Goal: Information Seeking & Learning: Learn about a topic

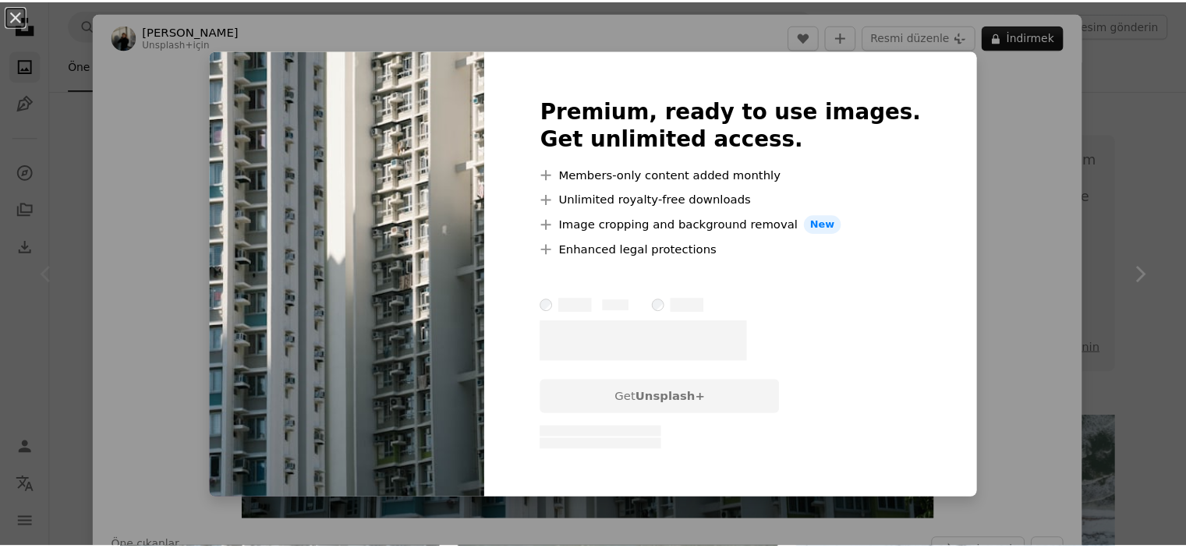
scroll to position [390, 0]
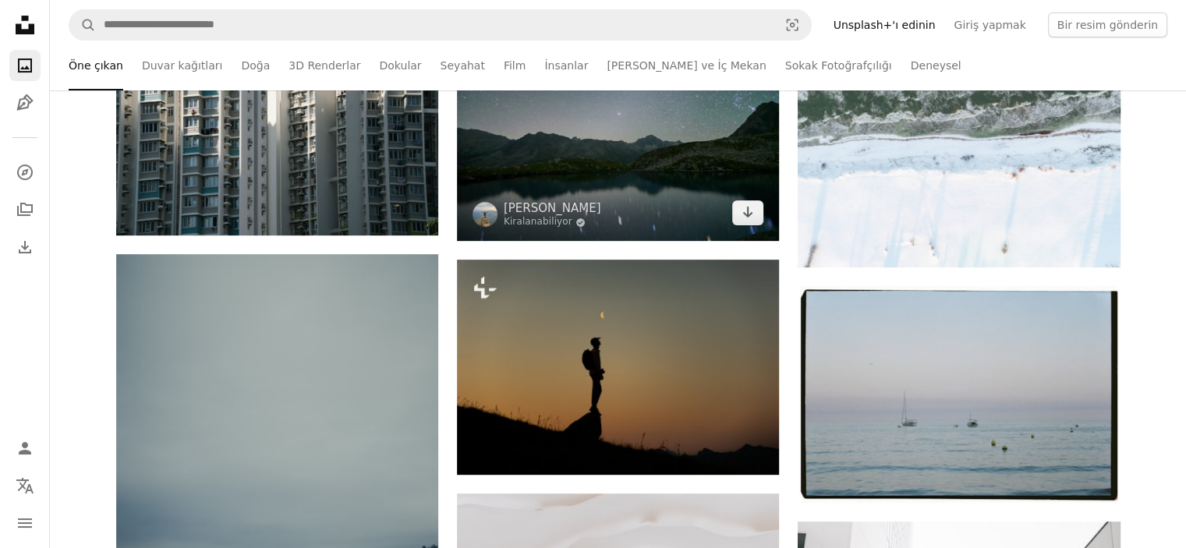
click at [742, 197] on img at bounding box center [618, 134] width 322 height 214
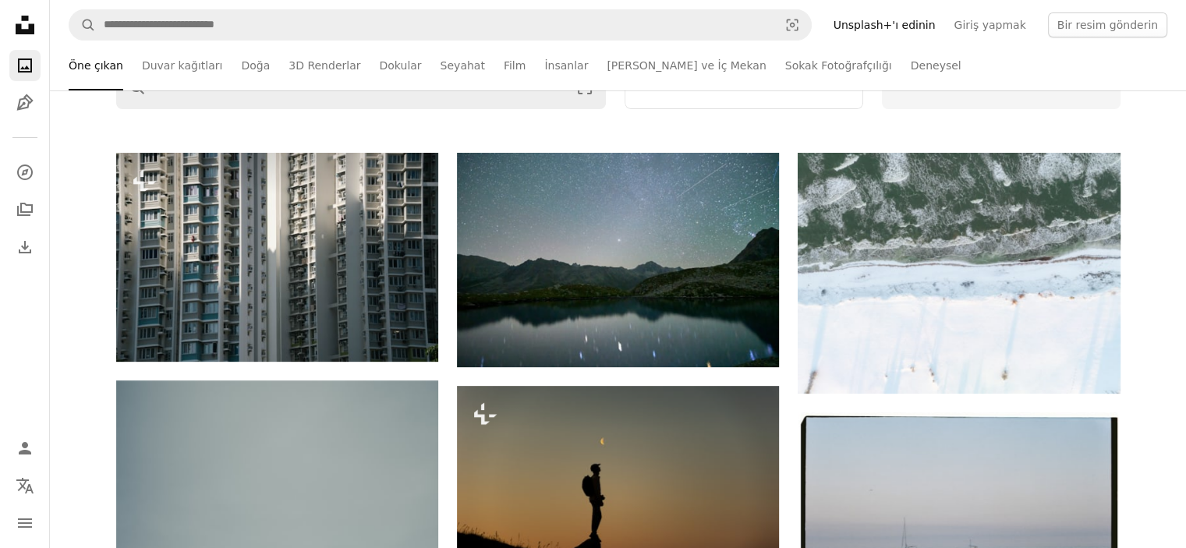
scroll to position [78, 0]
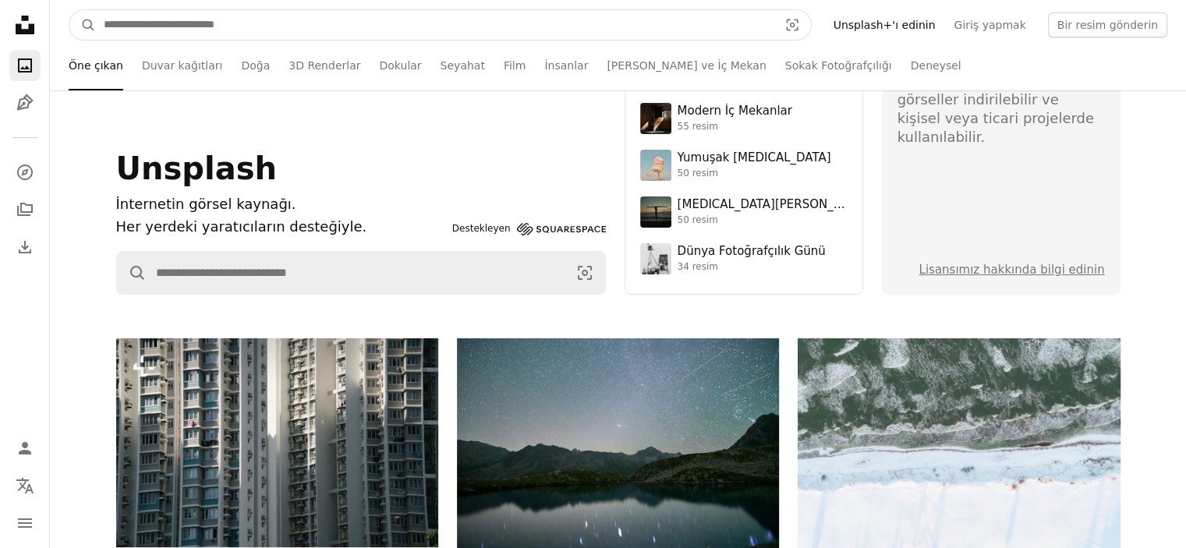
click at [449, 27] on input "Site genelinde görseller bulun" at bounding box center [435, 25] width 678 height 30
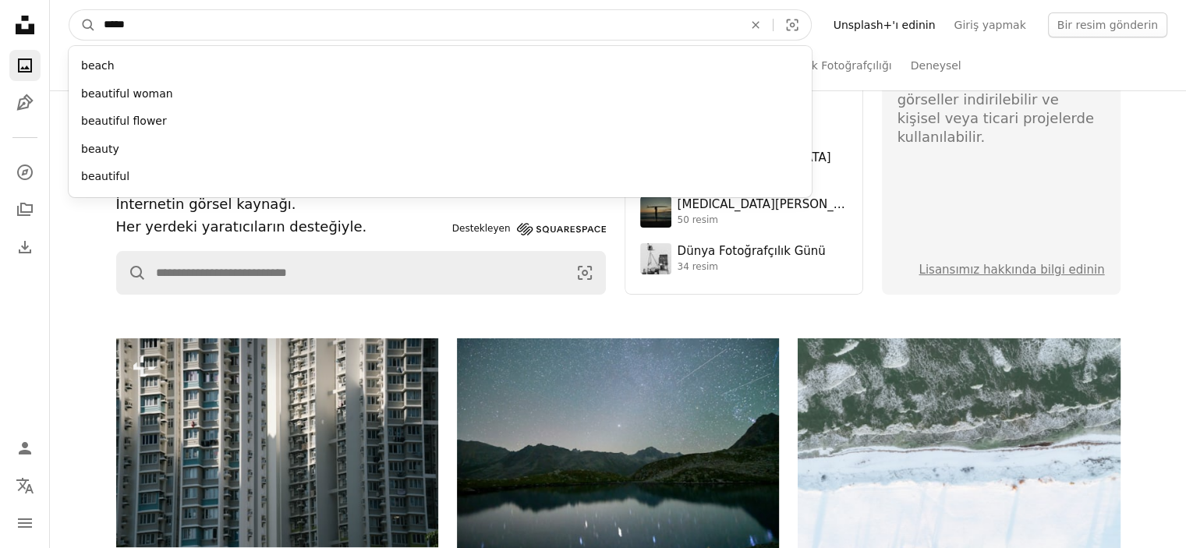
type input "*****"
click at [69, 10] on button "A magnifying glass" at bounding box center [82, 25] width 27 height 30
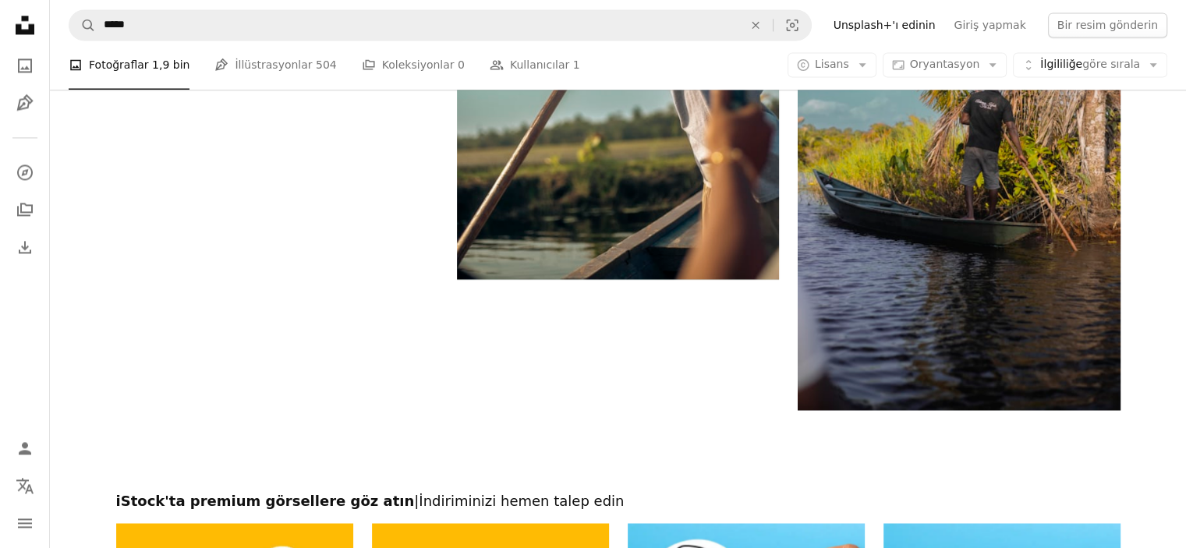
scroll to position [2418, 0]
